Goal: Transaction & Acquisition: Purchase product/service

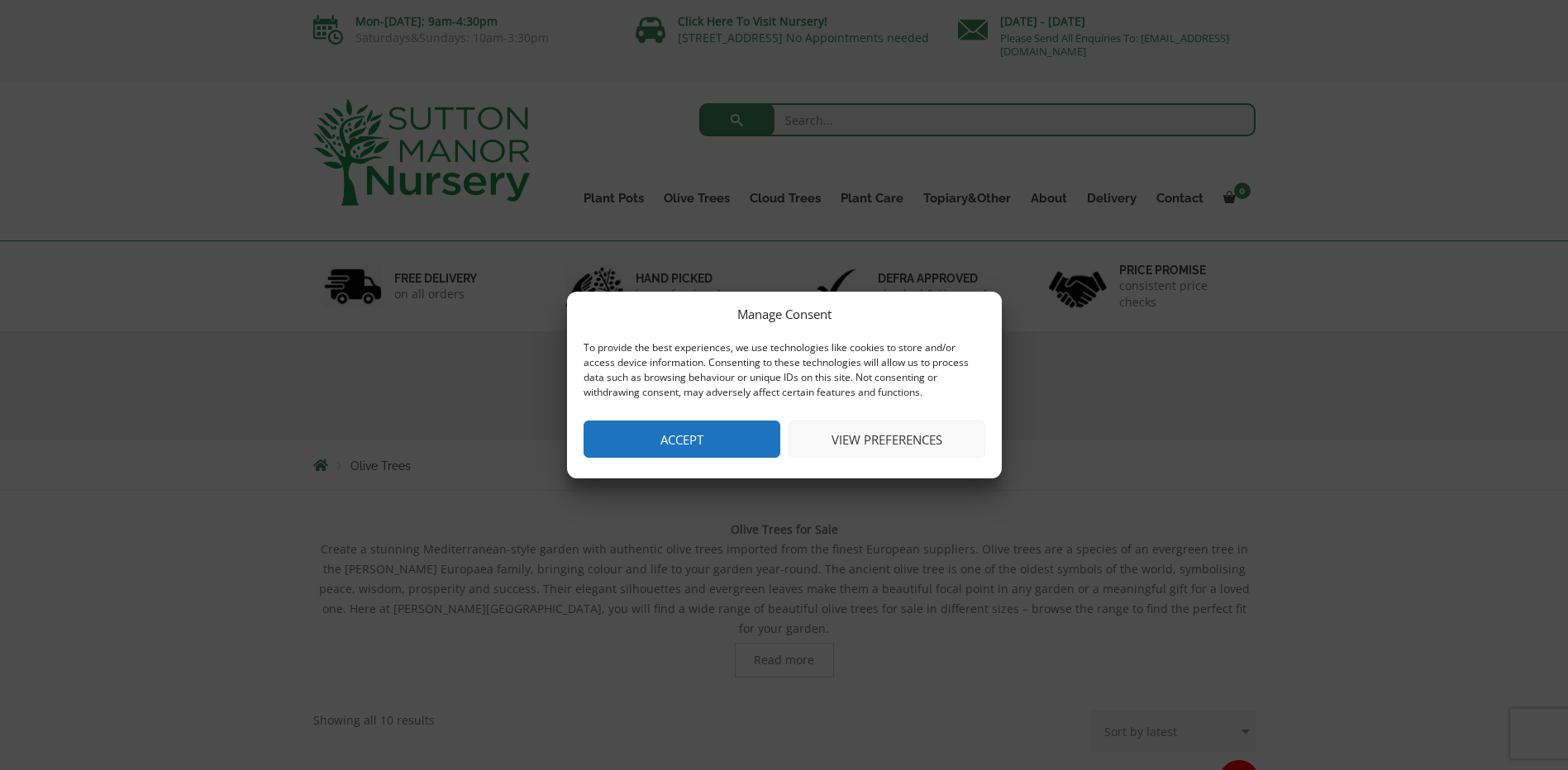
click at [701, 440] on button "Accept" at bounding box center [682, 439] width 196 height 37
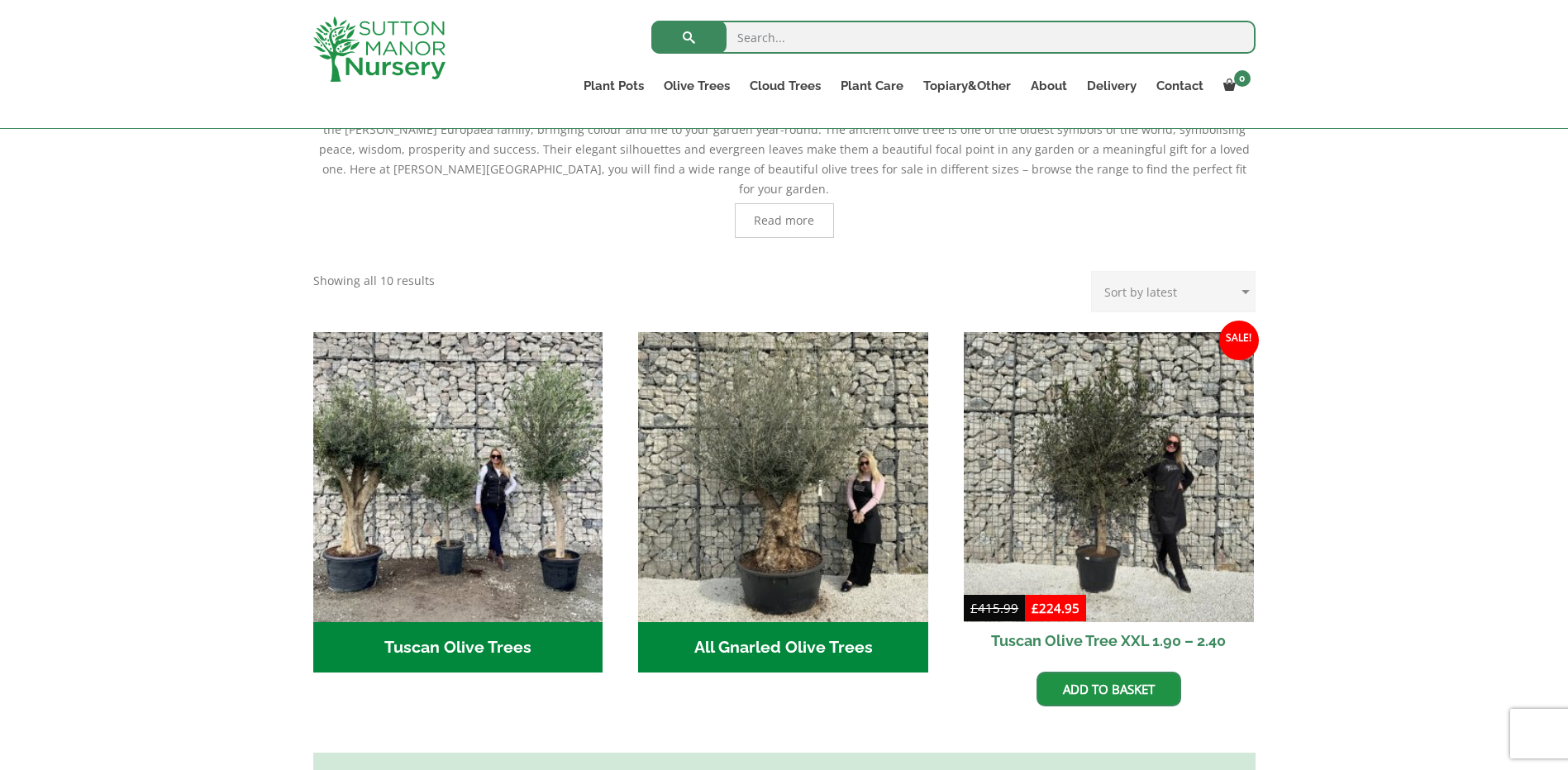
scroll to position [330, 0]
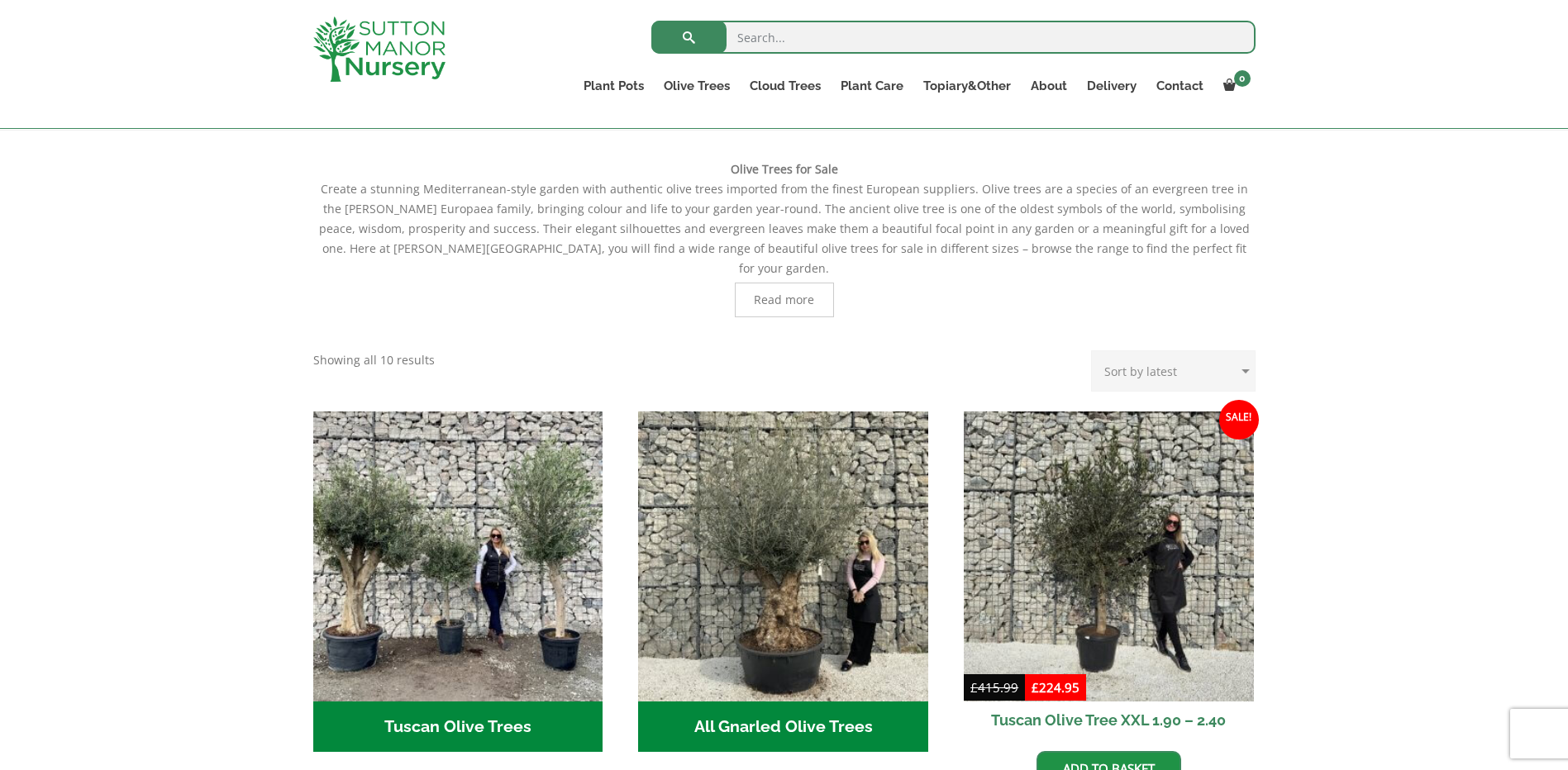
click at [1139, 350] on select "Sort by popularity Sort by latest Sort by price: low to high Sort by price: hig…" at bounding box center [1172, 370] width 165 height 41
select select "price-desc"
click at [1094, 350] on select "Sort by popularity Sort by latest Sort by price: low to high Sort by price: hig…" at bounding box center [1172, 370] width 165 height 41
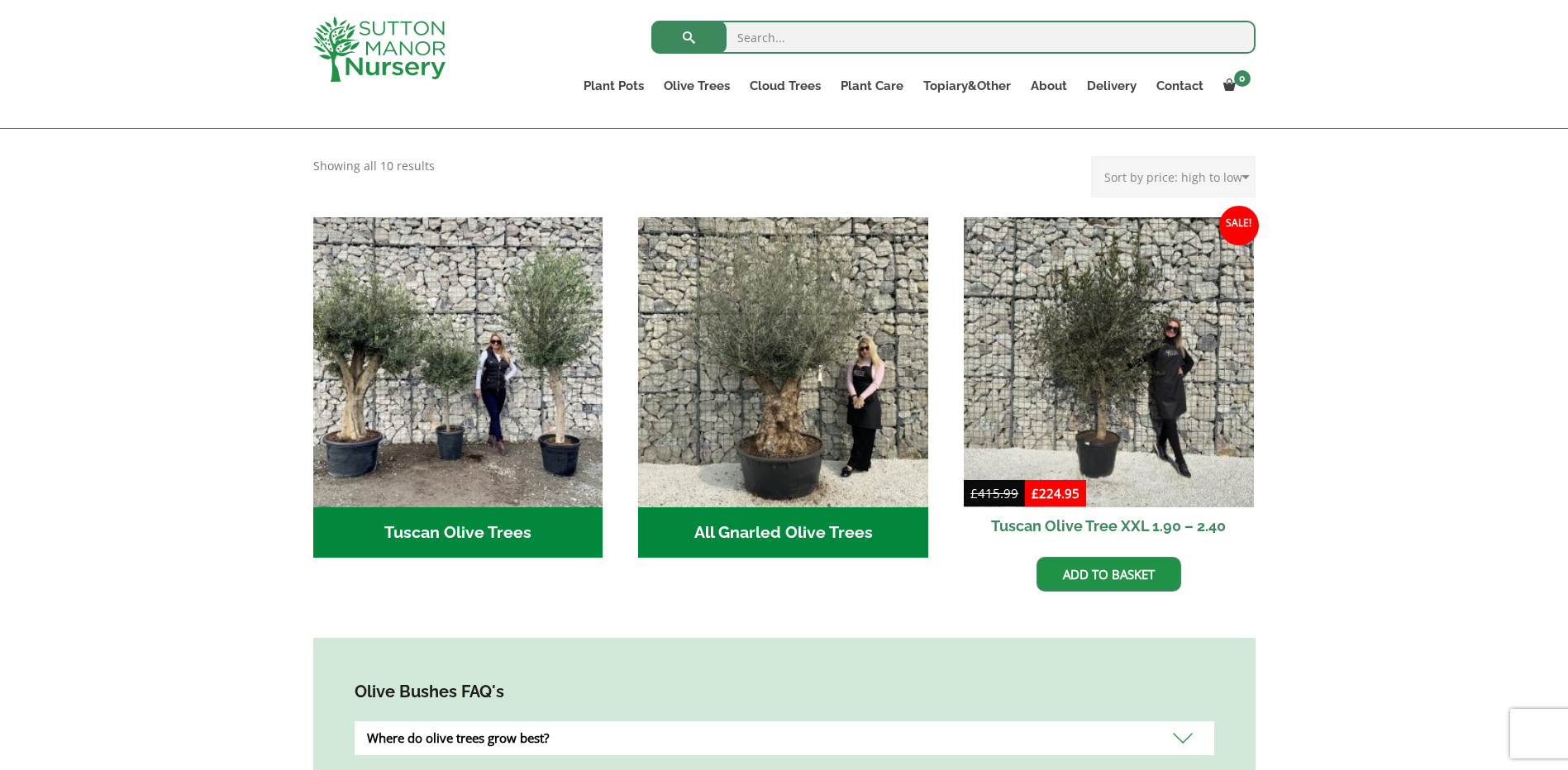
scroll to position [495, 0]
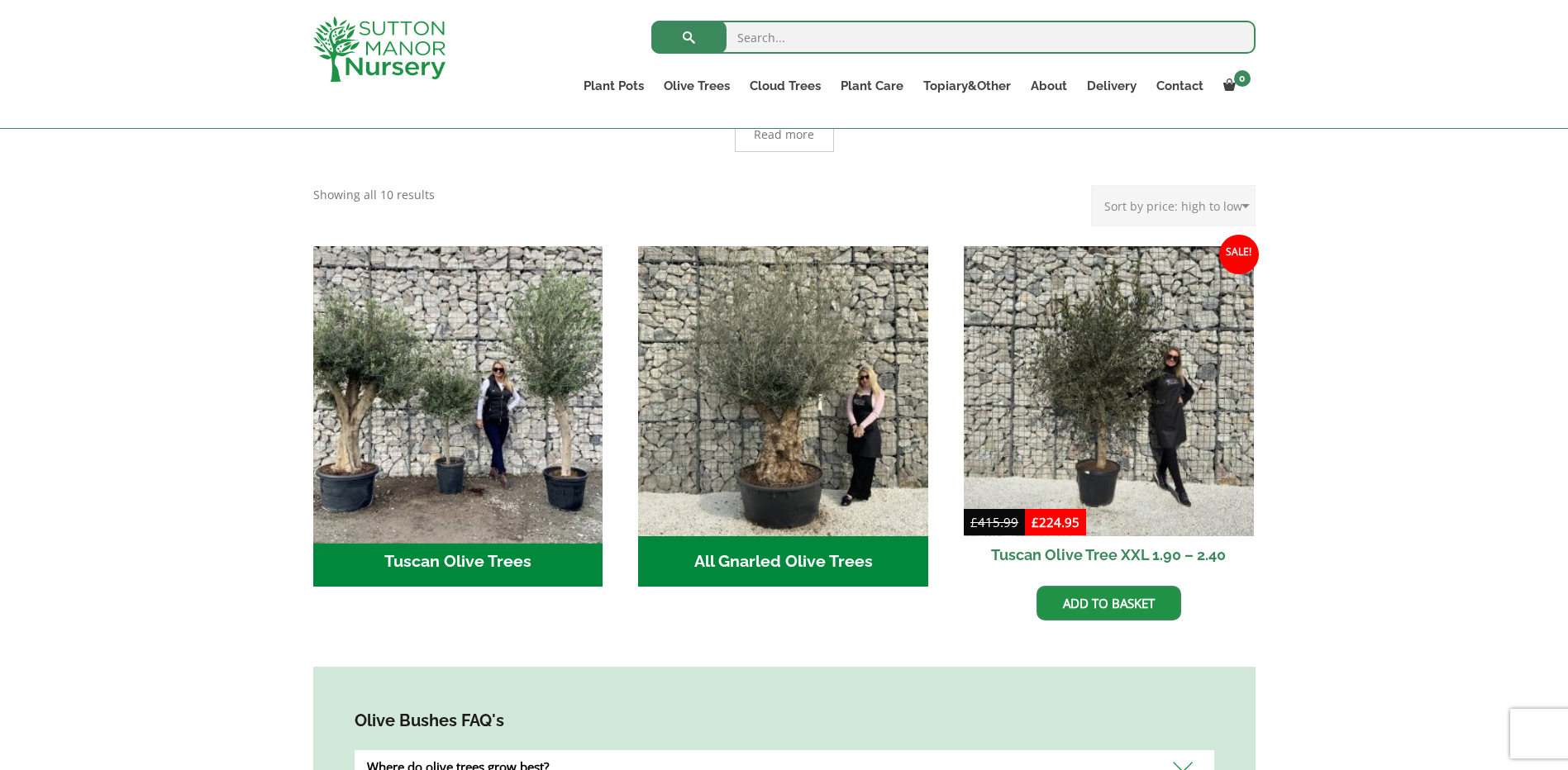
click at [367, 394] on img "Visit product category Tuscan Olive Trees" at bounding box center [457, 391] width 304 height 304
